Goal: Navigation & Orientation: Locate item on page

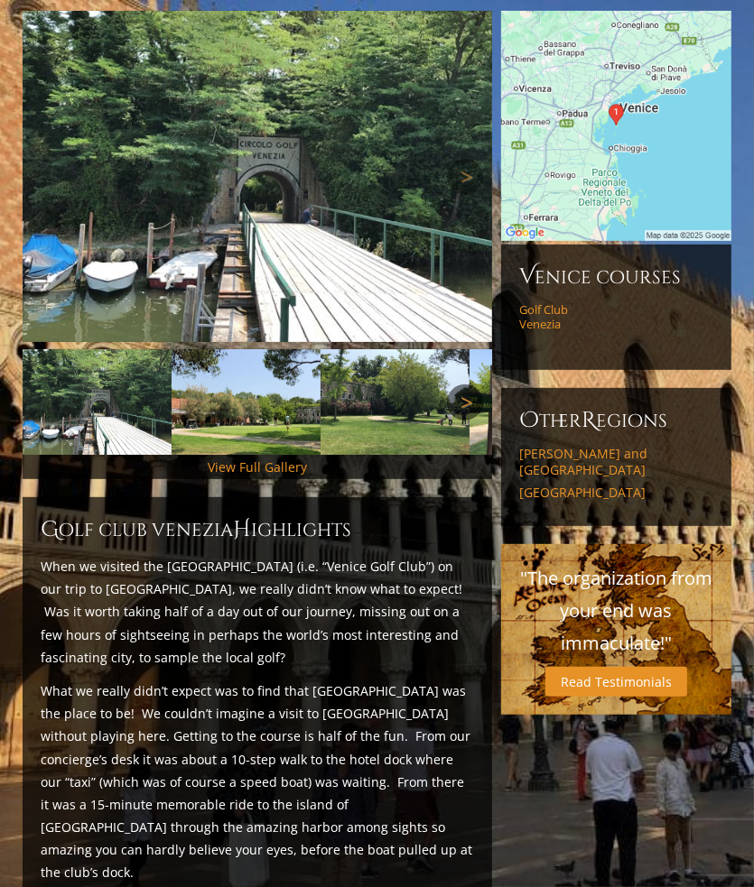
scroll to position [97, 0]
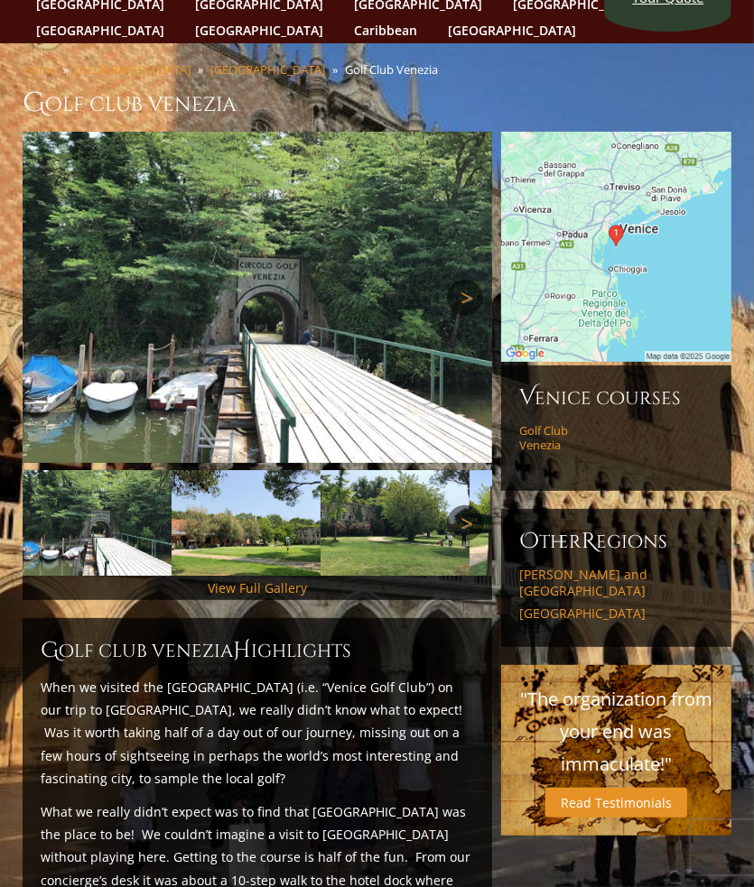
click at [459, 280] on link "Next" at bounding box center [465, 298] width 36 height 36
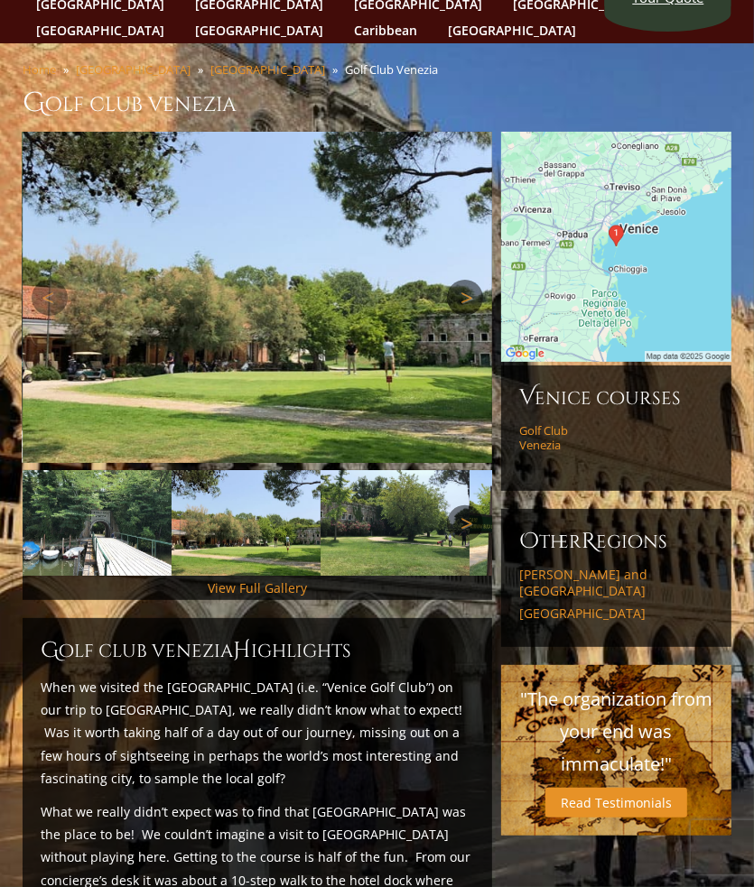
click at [459, 280] on link "Next" at bounding box center [465, 298] width 36 height 36
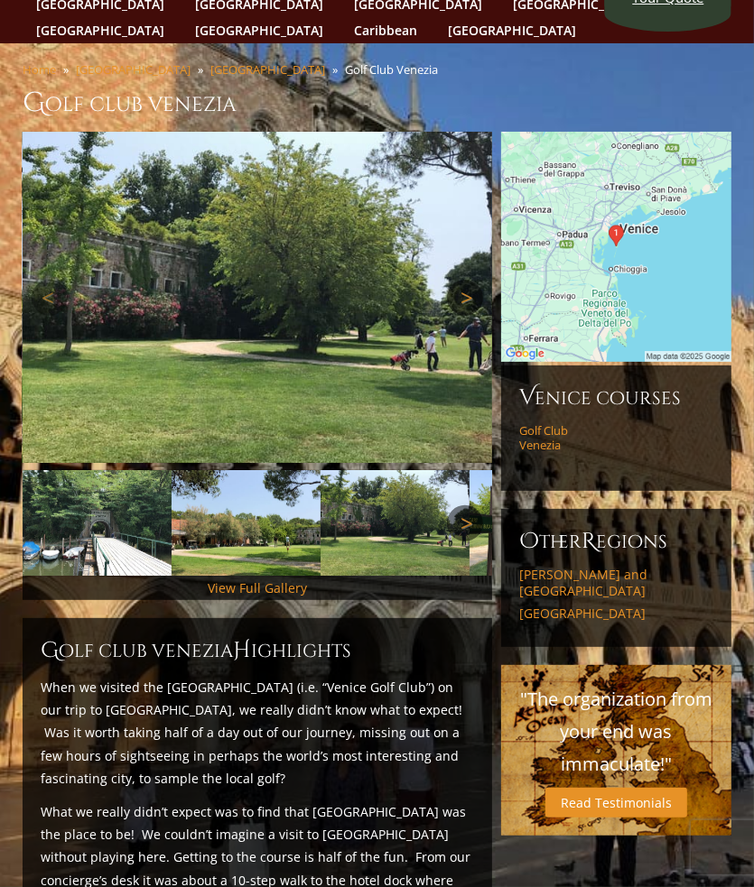
click at [459, 280] on link "Next" at bounding box center [465, 298] width 36 height 36
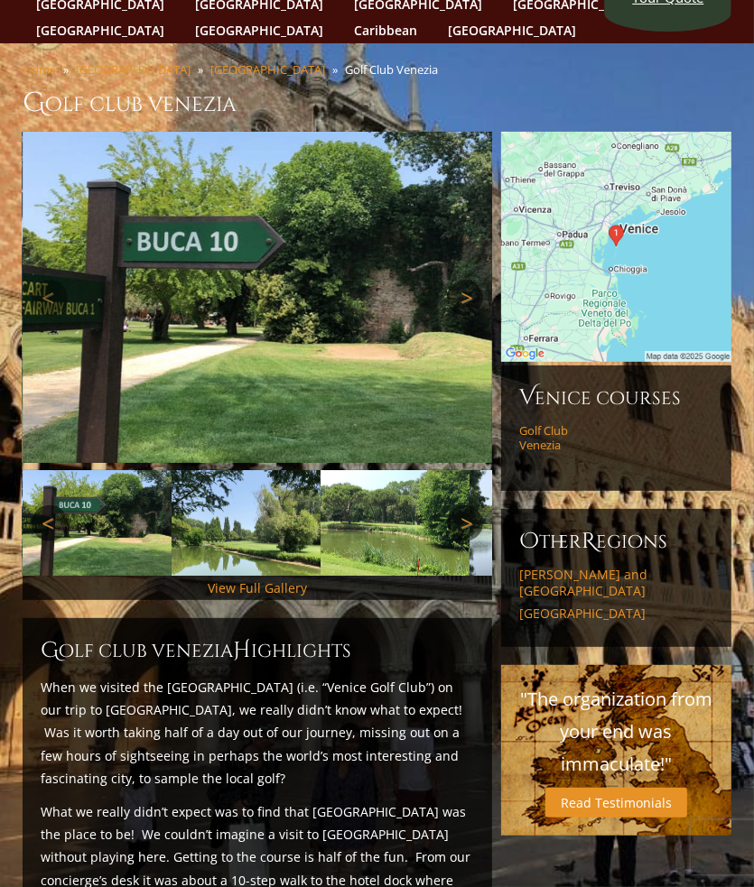
click at [469, 280] on link "Next" at bounding box center [465, 298] width 36 height 36
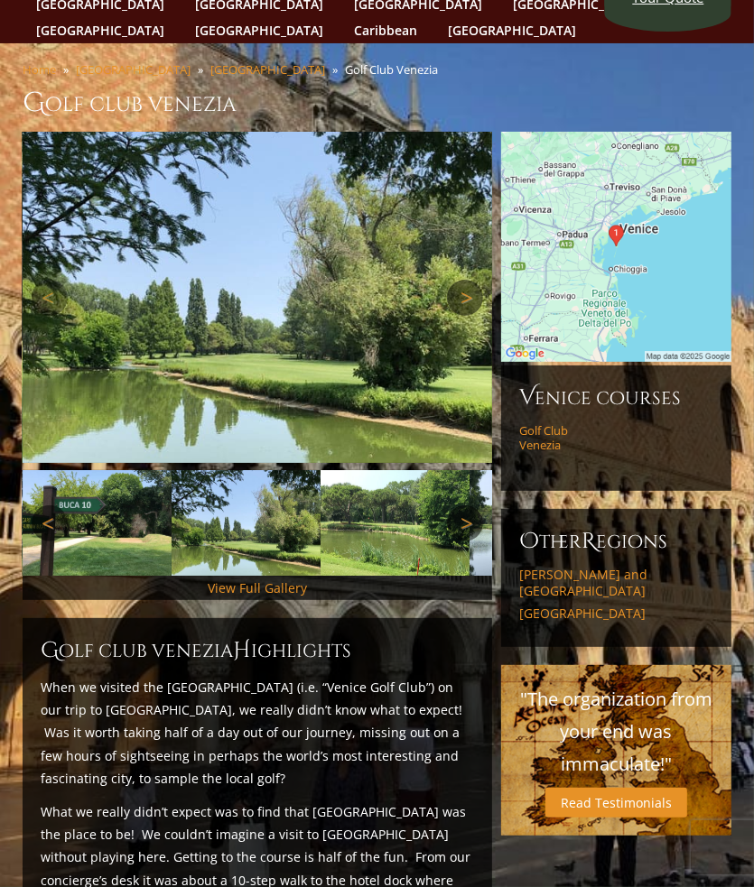
click at [469, 280] on link "Next" at bounding box center [465, 298] width 36 height 36
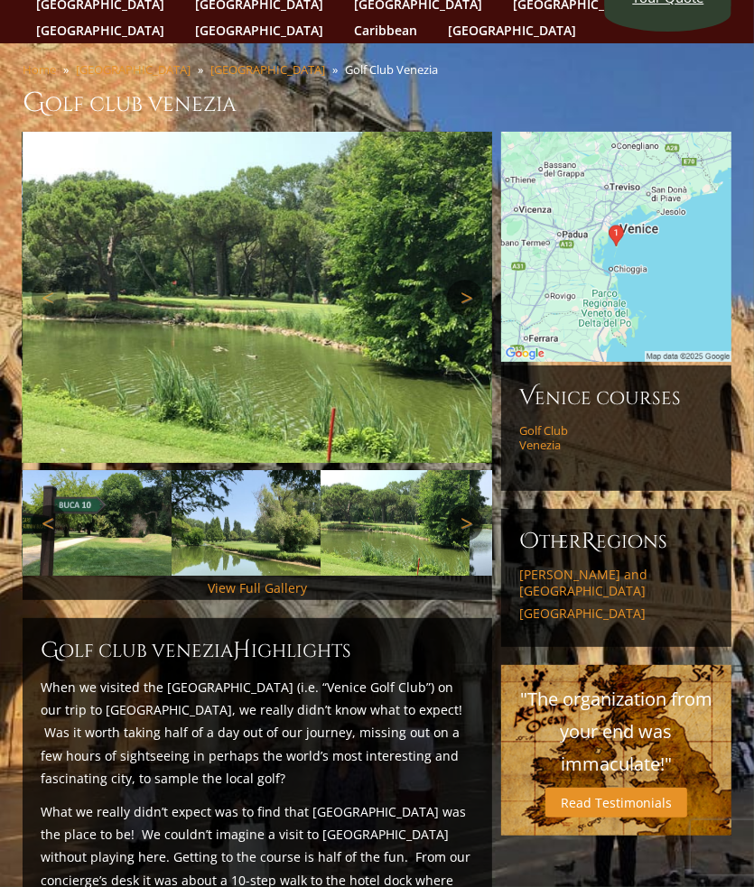
click at [469, 280] on link "Next" at bounding box center [465, 298] width 36 height 36
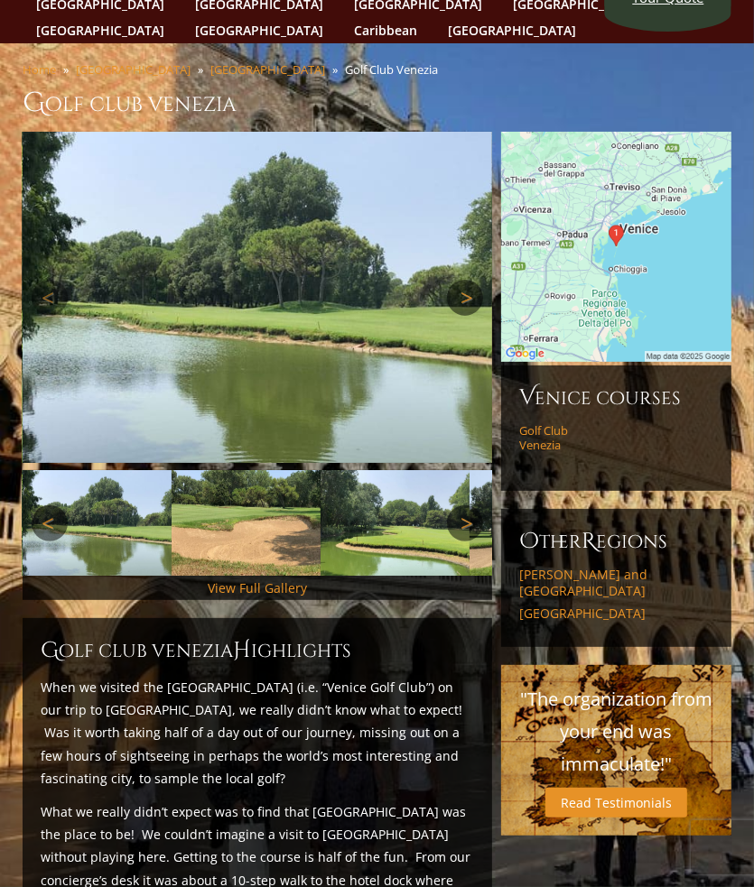
click at [469, 280] on link "Next" at bounding box center [465, 298] width 36 height 36
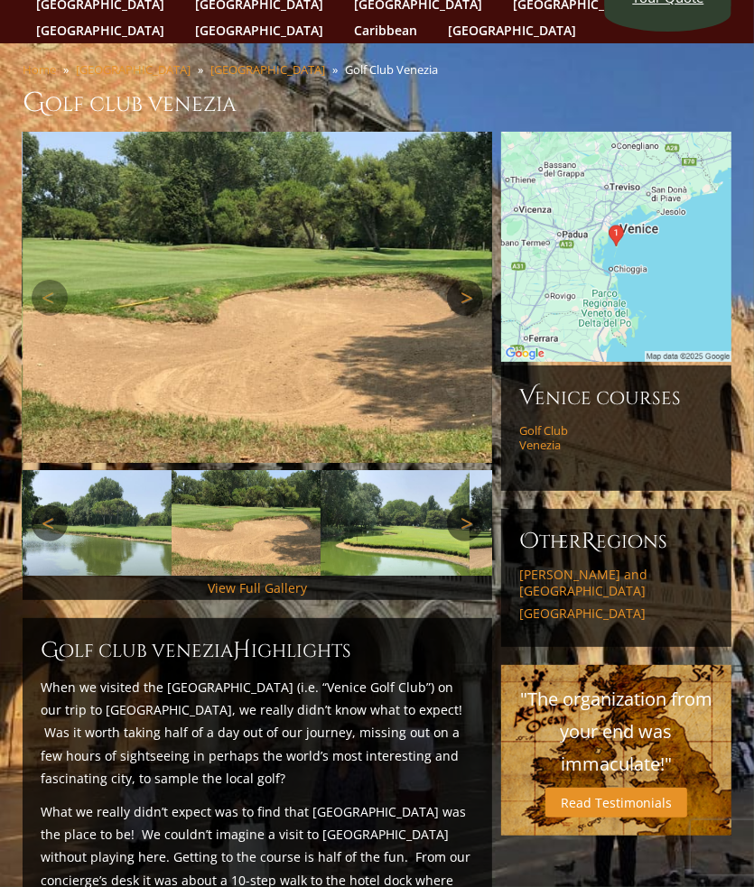
click at [469, 280] on link "Next" at bounding box center [465, 298] width 36 height 36
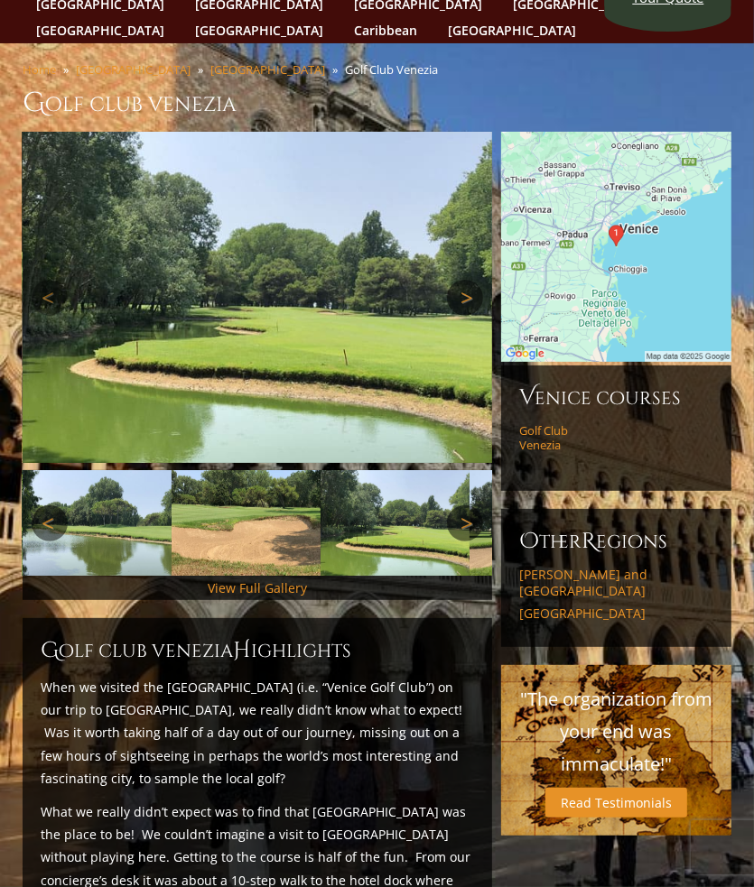
click at [469, 280] on link "Next" at bounding box center [465, 298] width 36 height 36
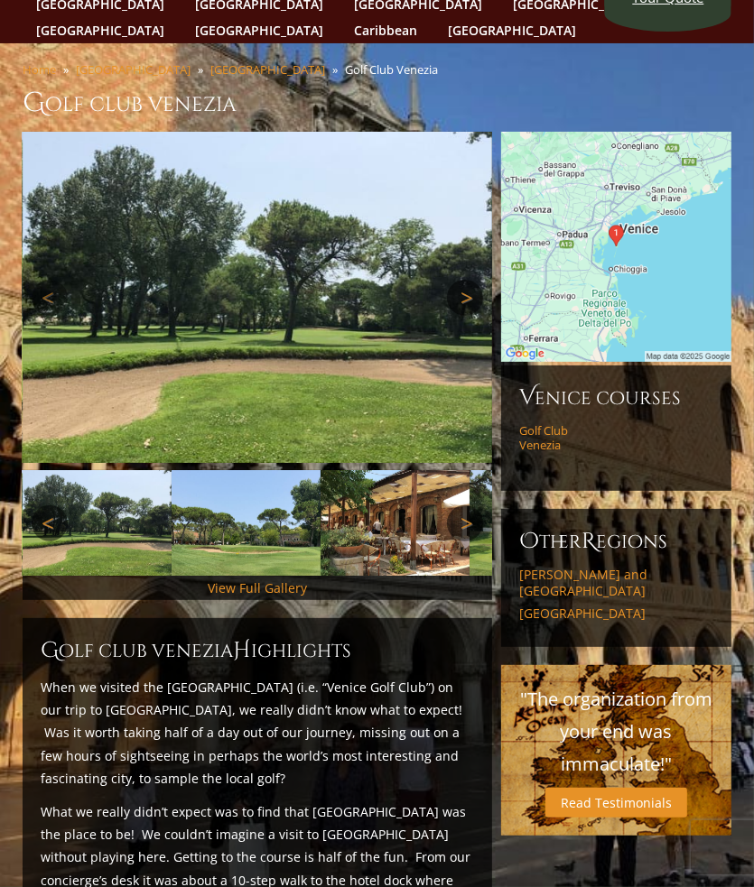
click at [469, 280] on link "Next" at bounding box center [465, 298] width 36 height 36
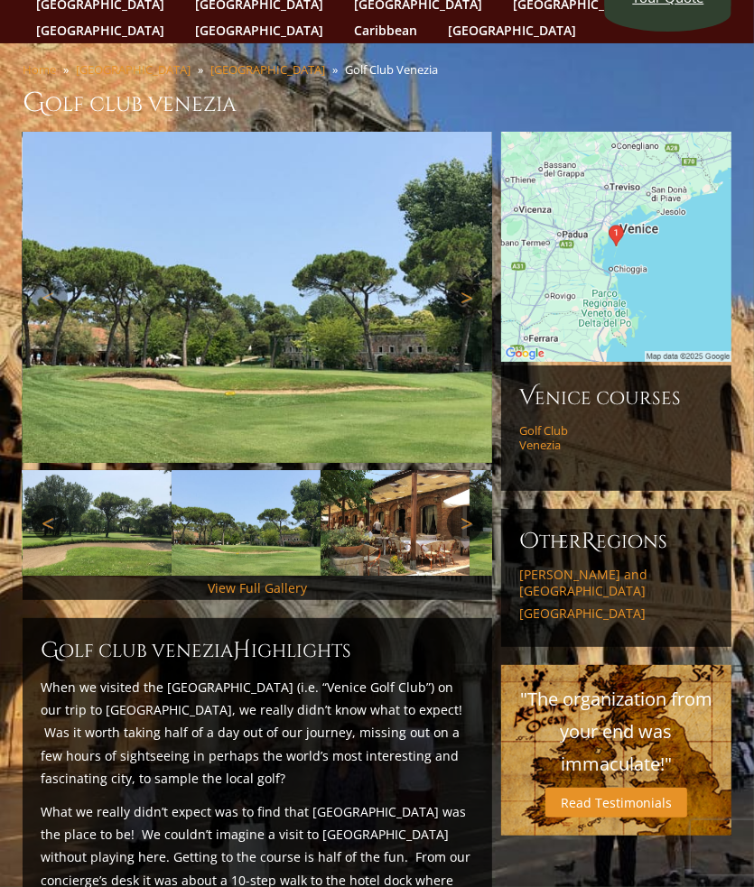
click at [469, 280] on link "Next" at bounding box center [465, 298] width 36 height 36
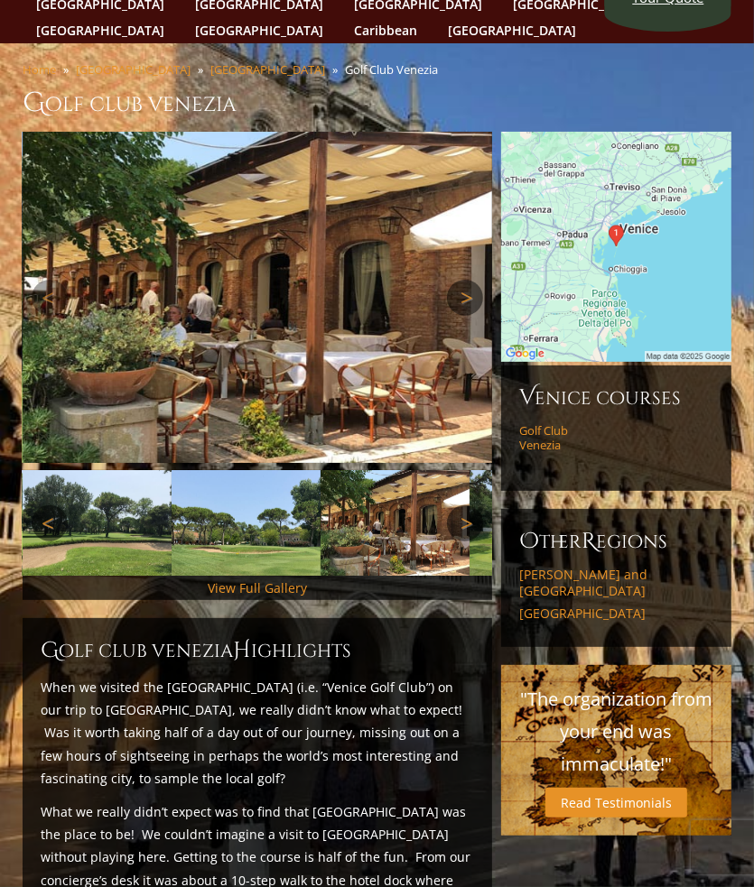
click at [469, 280] on link "Next" at bounding box center [465, 298] width 36 height 36
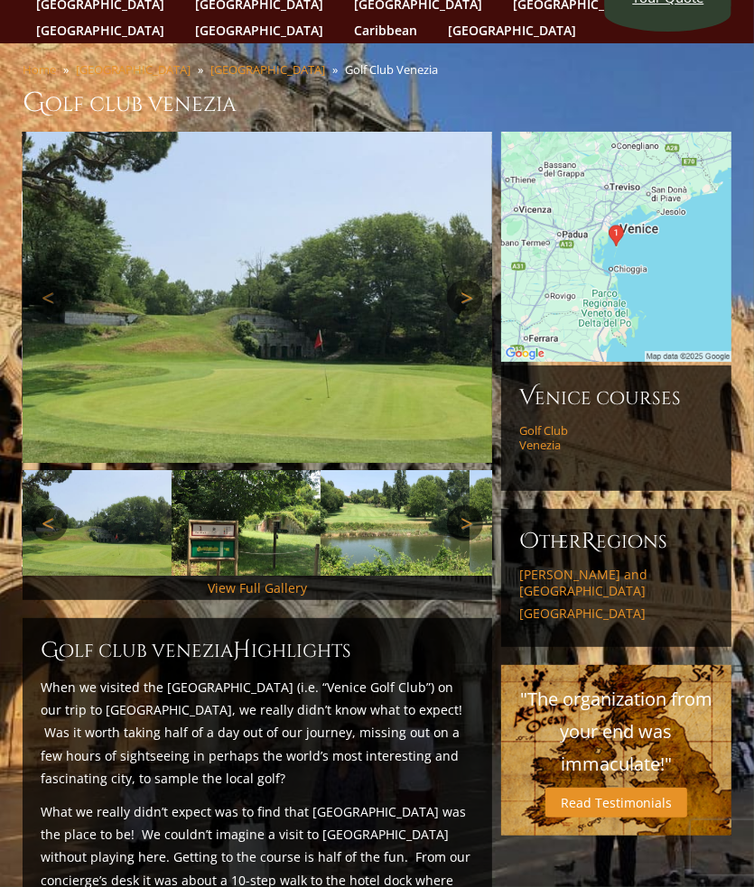
click at [469, 280] on link "Next" at bounding box center [465, 298] width 36 height 36
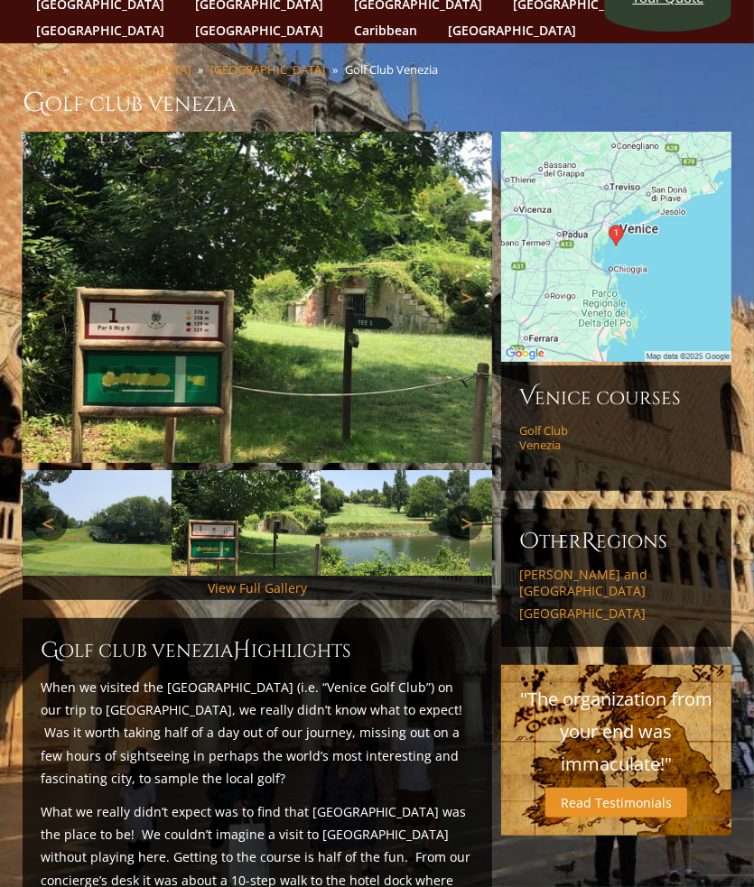
click at [469, 280] on link "Next" at bounding box center [465, 298] width 36 height 36
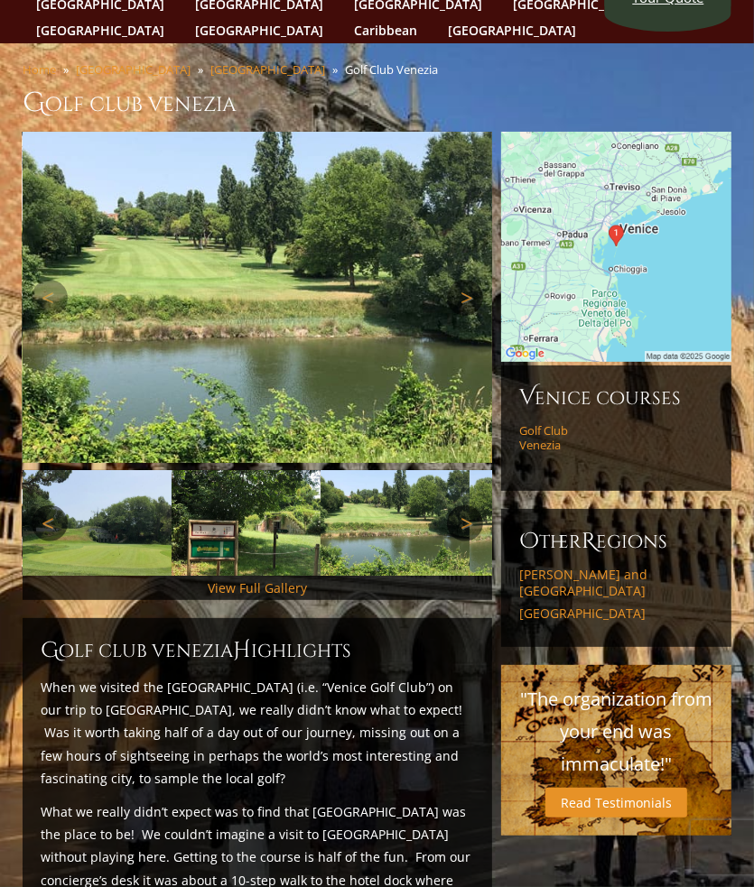
click at [469, 280] on link "Next" at bounding box center [465, 298] width 36 height 36
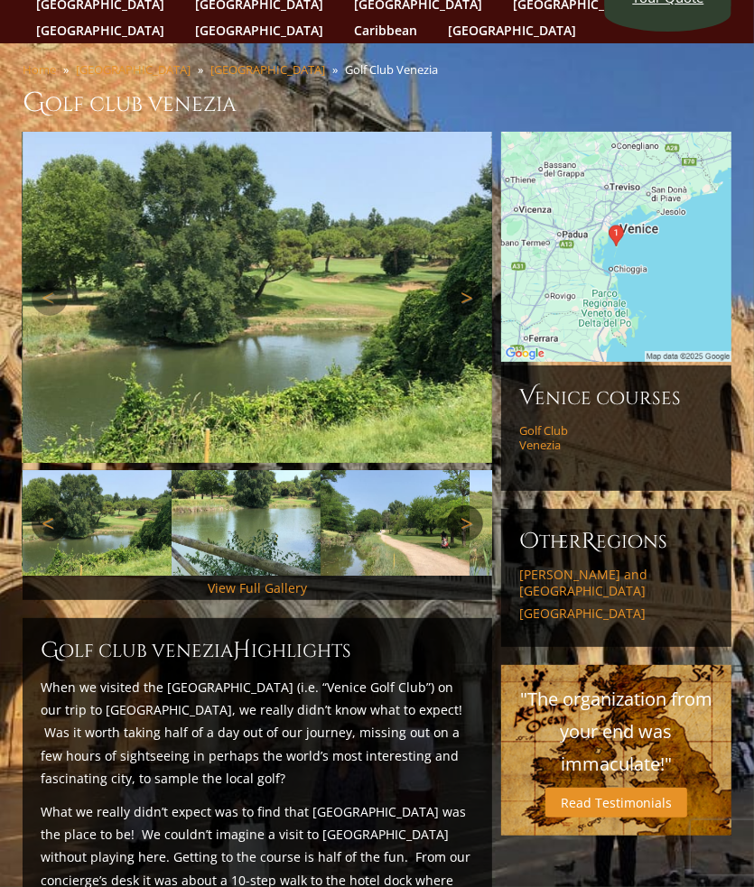
click at [469, 280] on link "Next" at bounding box center [465, 298] width 36 height 36
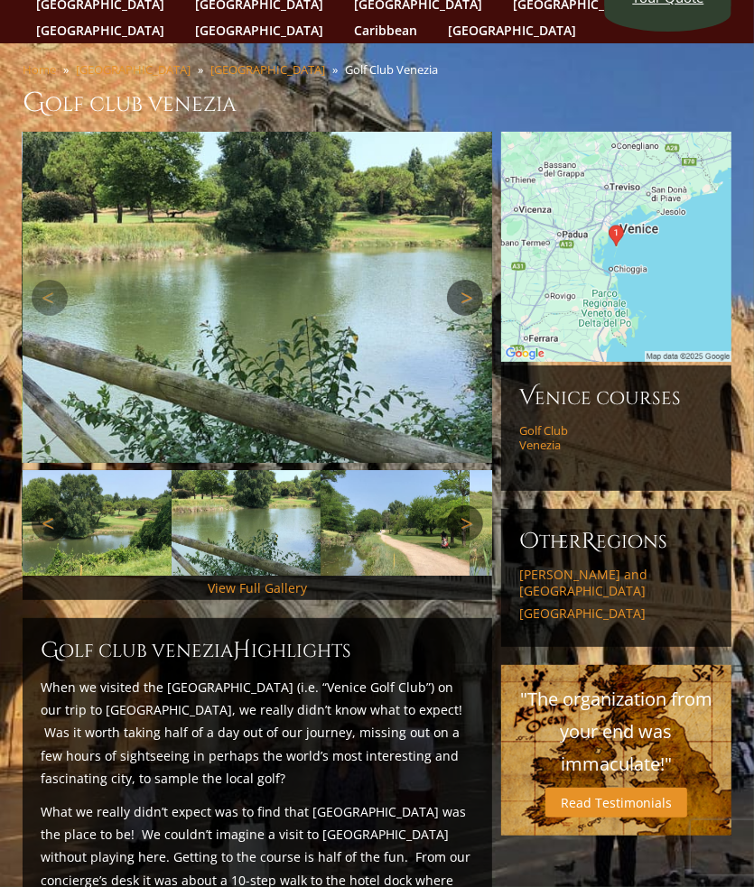
click at [469, 280] on link "Next" at bounding box center [465, 298] width 36 height 36
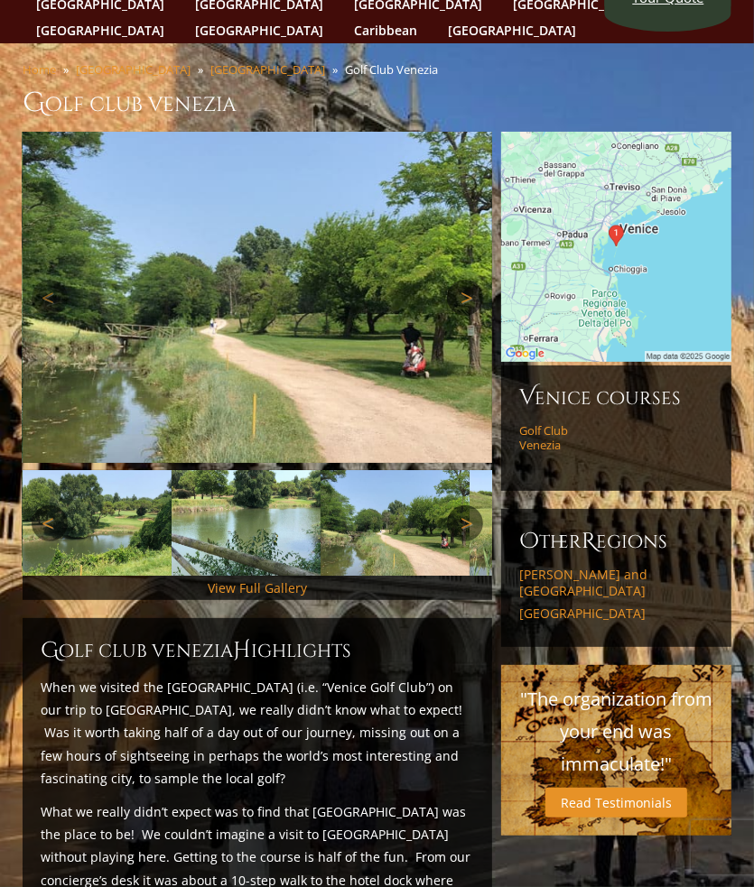
click at [469, 280] on link "Next" at bounding box center [465, 298] width 36 height 36
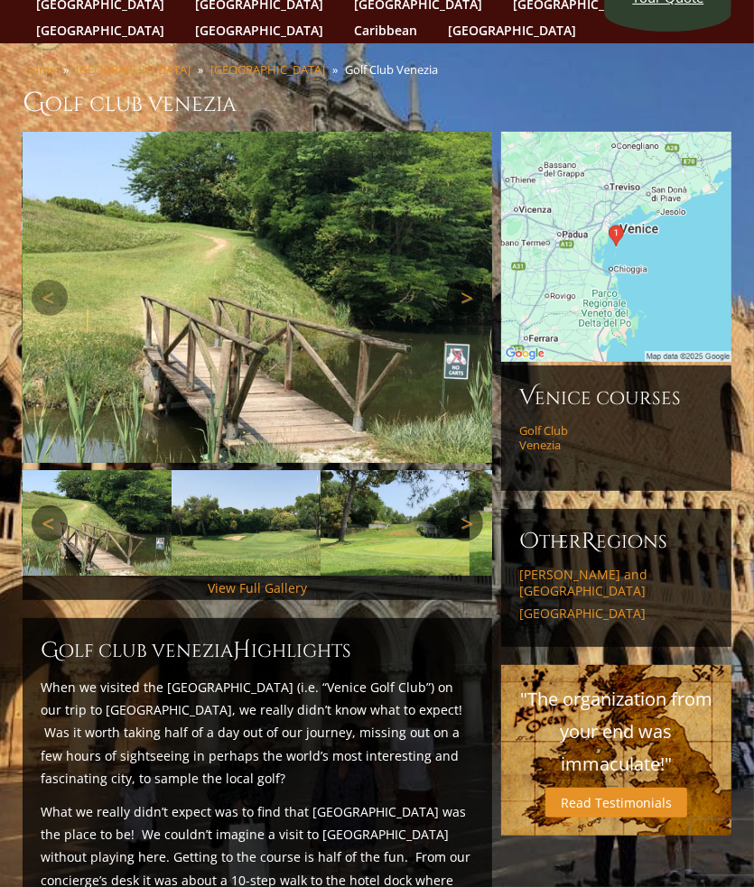
click at [469, 280] on link "Next" at bounding box center [465, 298] width 36 height 36
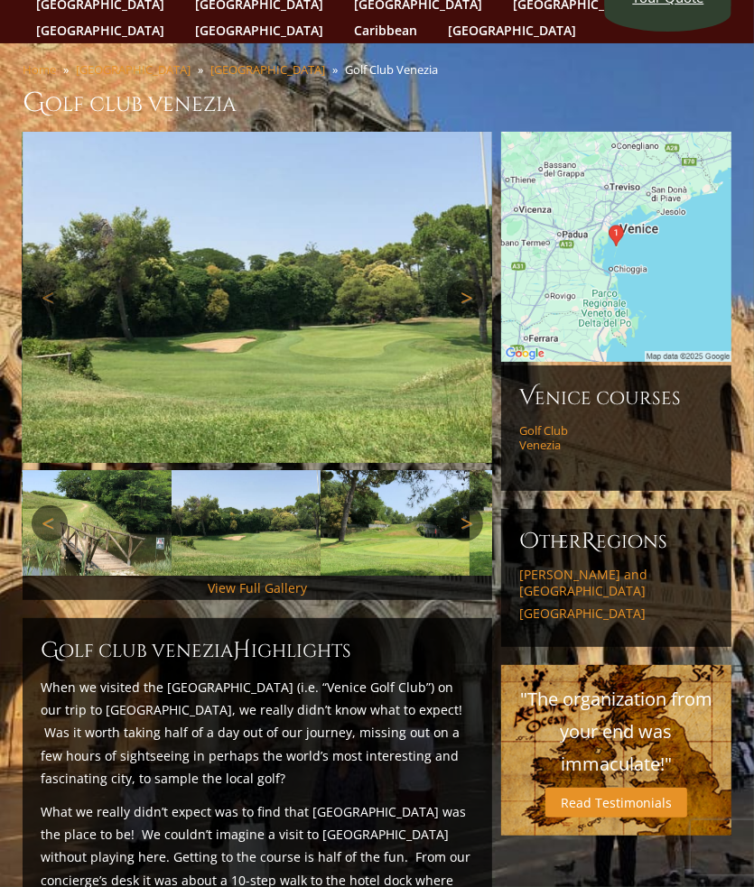
click at [469, 280] on link "Next" at bounding box center [465, 298] width 36 height 36
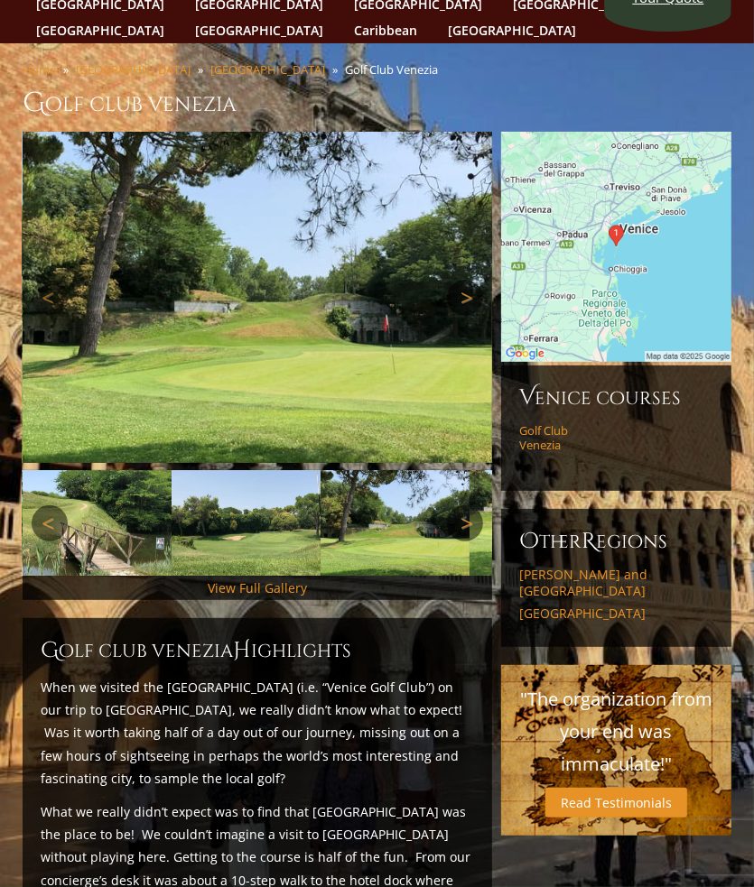
click at [469, 280] on link "Next" at bounding box center [465, 298] width 36 height 36
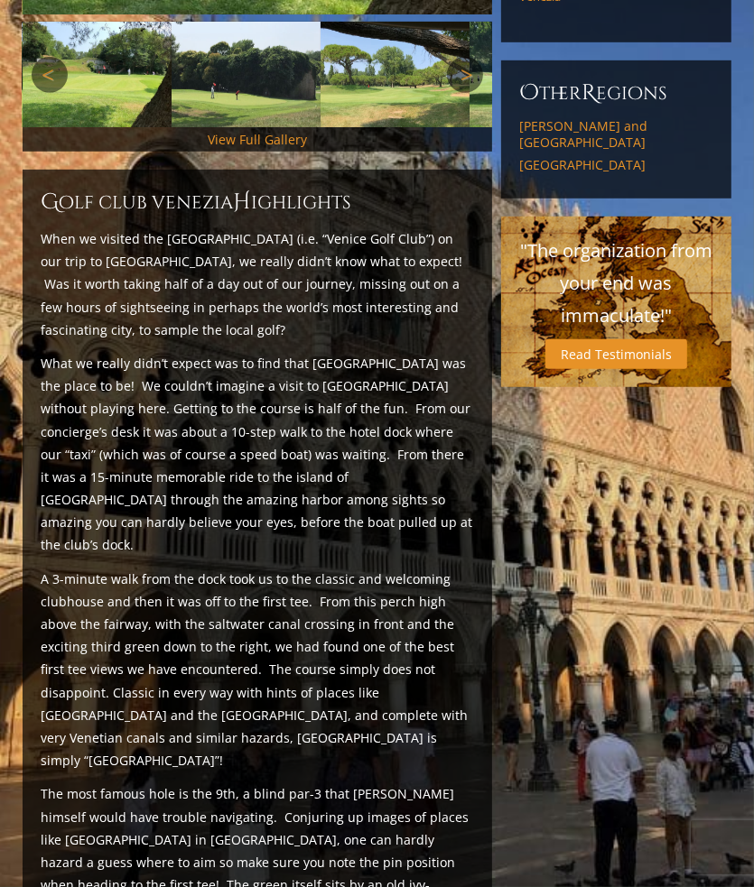
scroll to position [549, 0]
